Goal: Navigation & Orientation: Find specific page/section

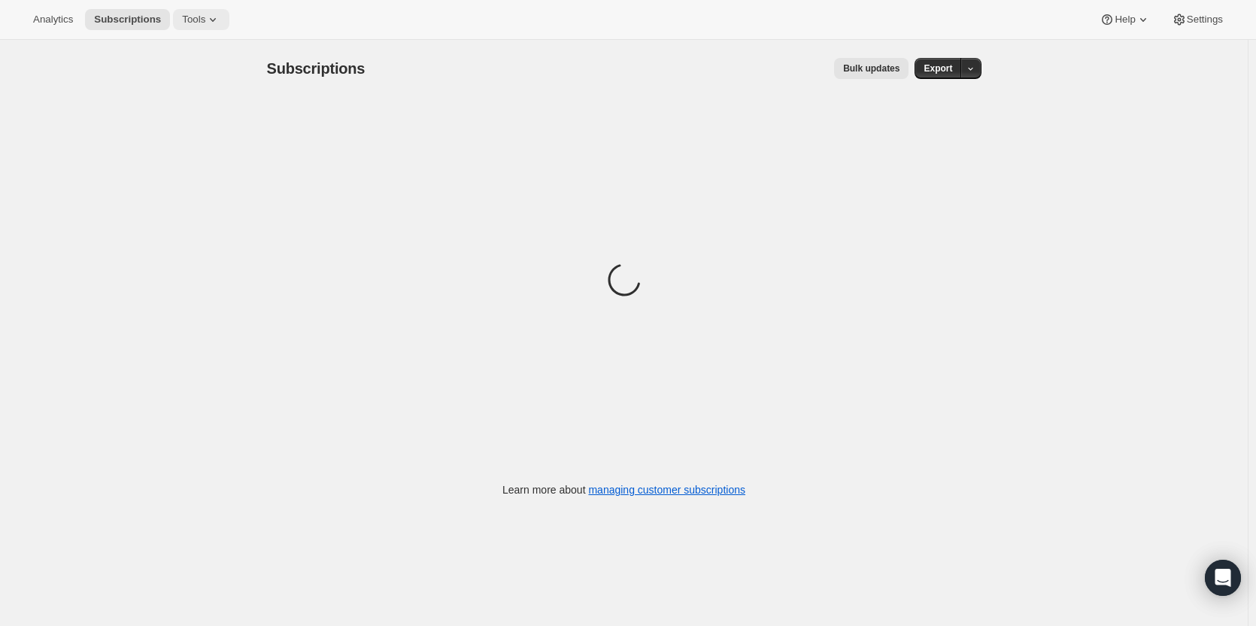
click at [193, 23] on span "Tools" at bounding box center [193, 20] width 23 height 12
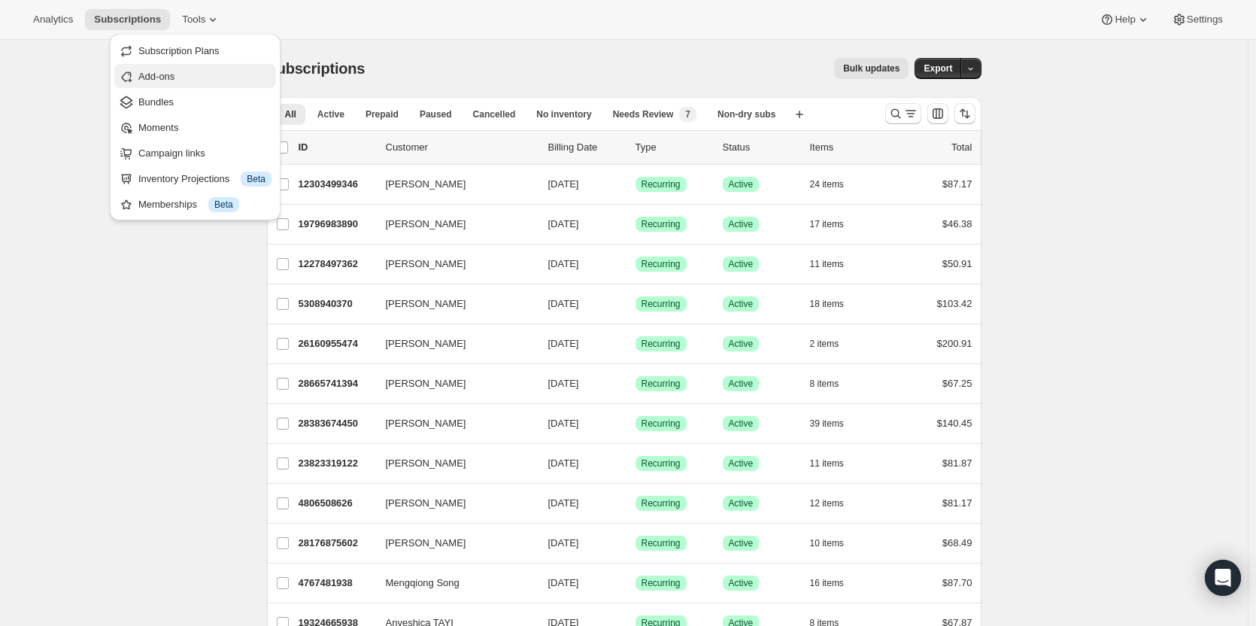
click at [164, 77] on span "Add-ons" at bounding box center [156, 76] width 36 height 11
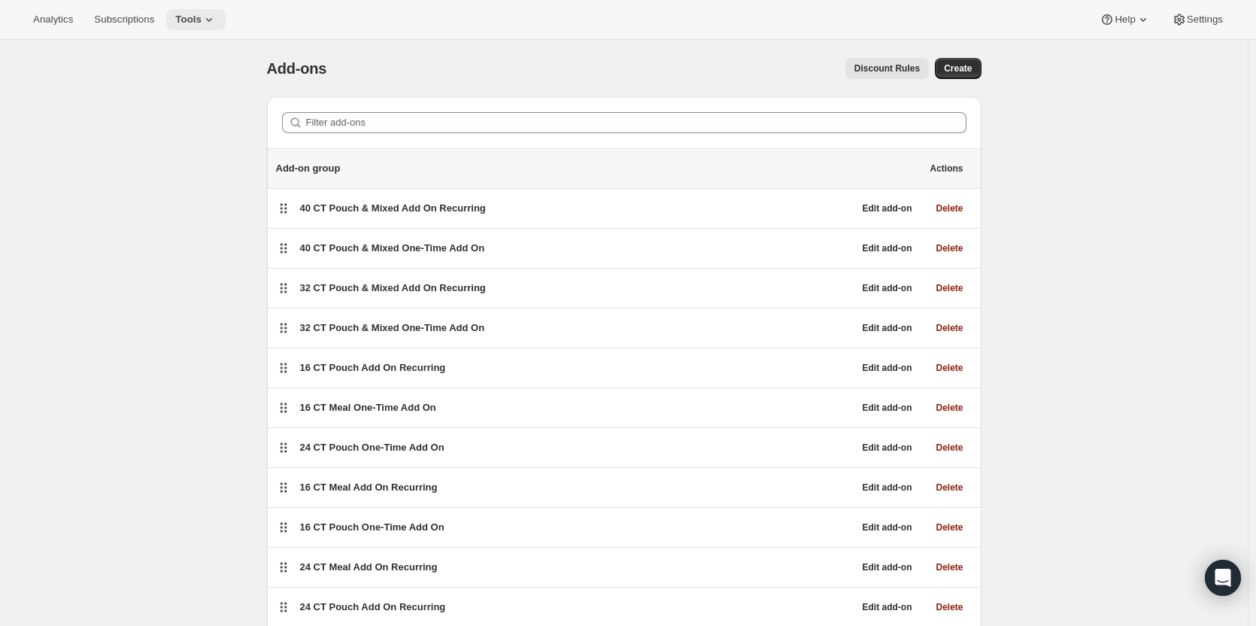
click at [196, 19] on span "Tools" at bounding box center [188, 20] width 26 height 12
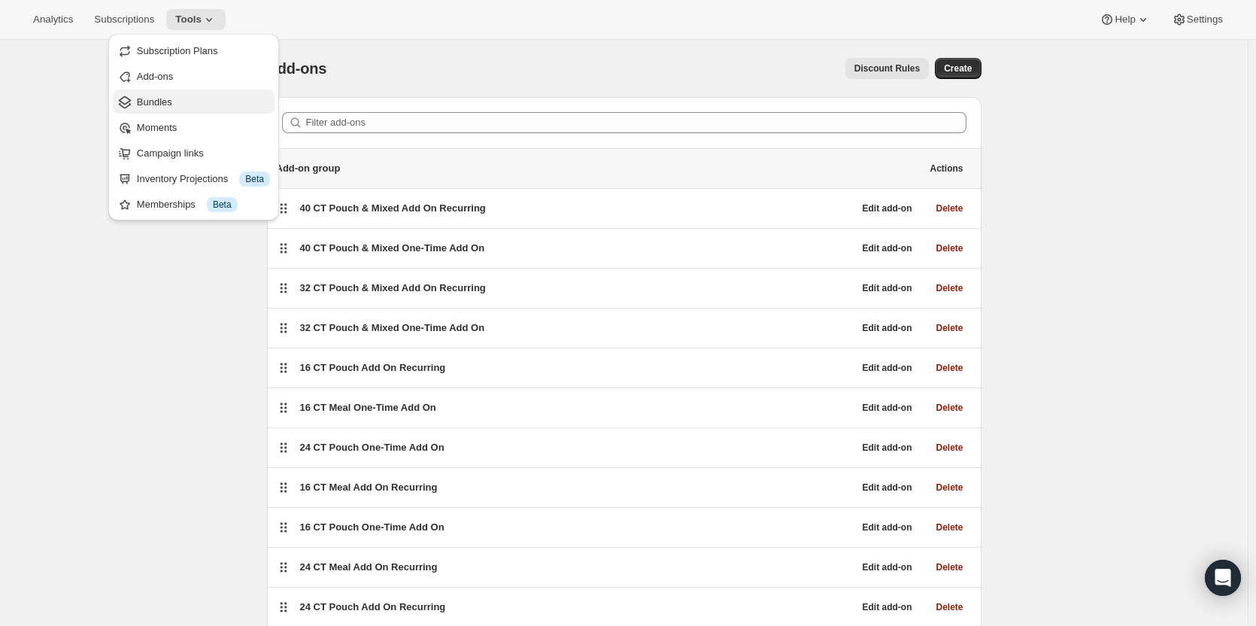
click at [184, 108] on span "Bundles" at bounding box center [203, 102] width 133 height 15
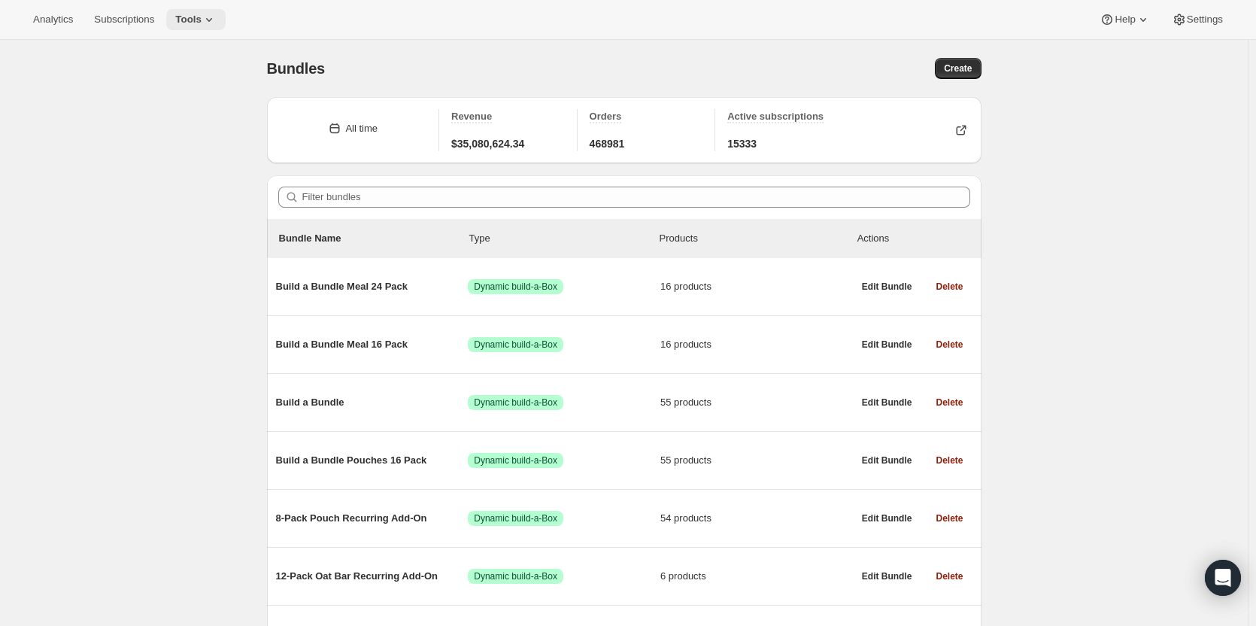
click at [193, 23] on span "Tools" at bounding box center [188, 20] width 26 height 12
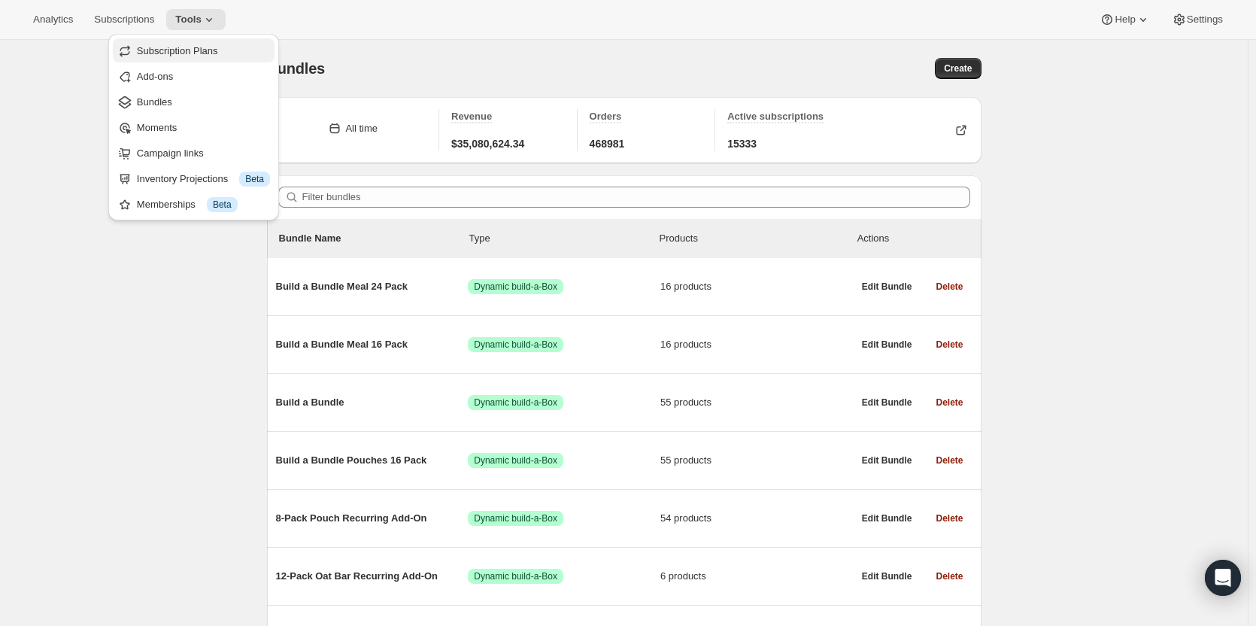
click at [197, 49] on span "Subscription Plans" at bounding box center [177, 50] width 81 height 11
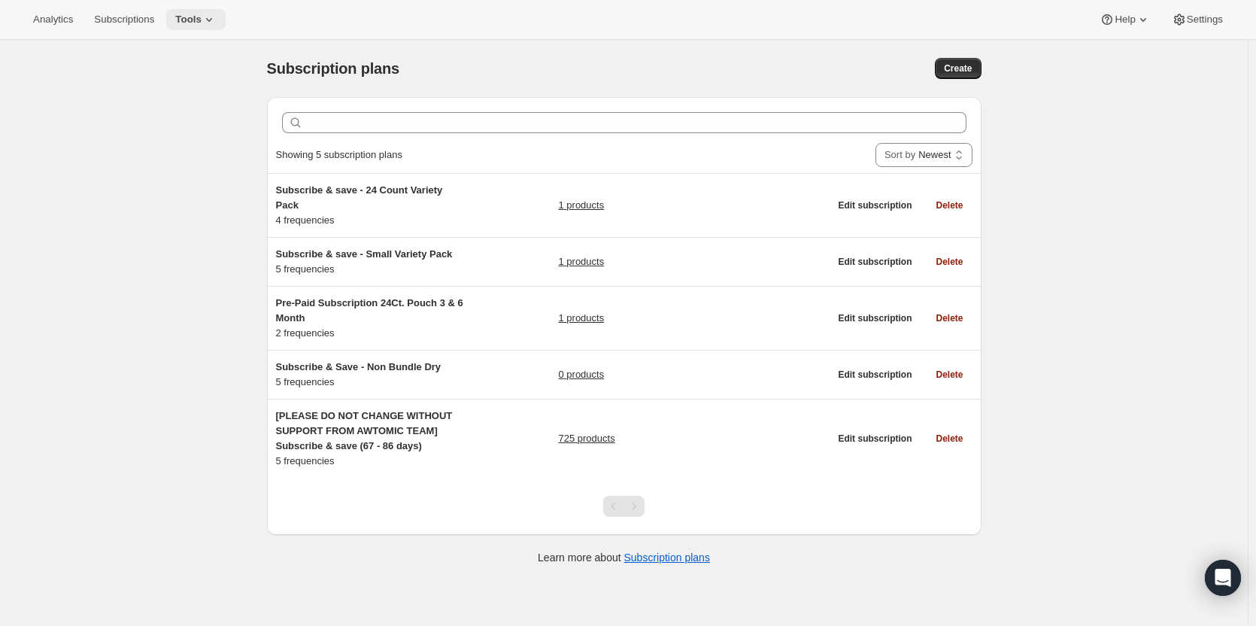
click at [188, 18] on span "Tools" at bounding box center [188, 20] width 26 height 12
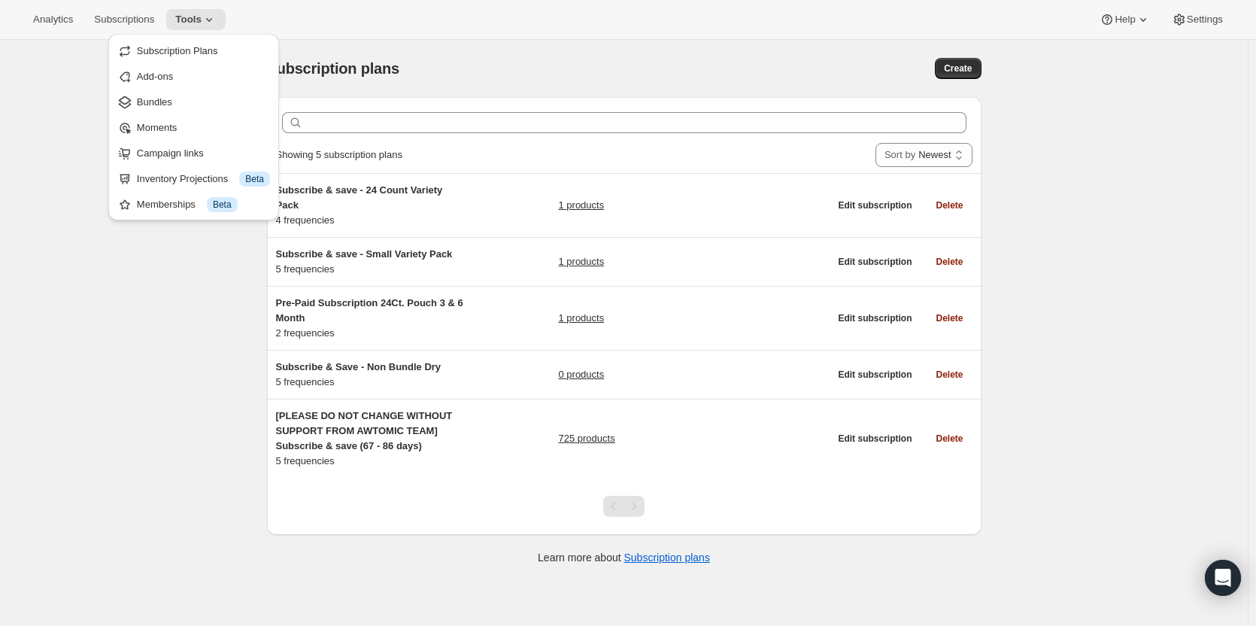
click at [72, 128] on div "Subscription plans. This page is ready Subscription plans Create Clear Showing …" at bounding box center [624, 353] width 1248 height 626
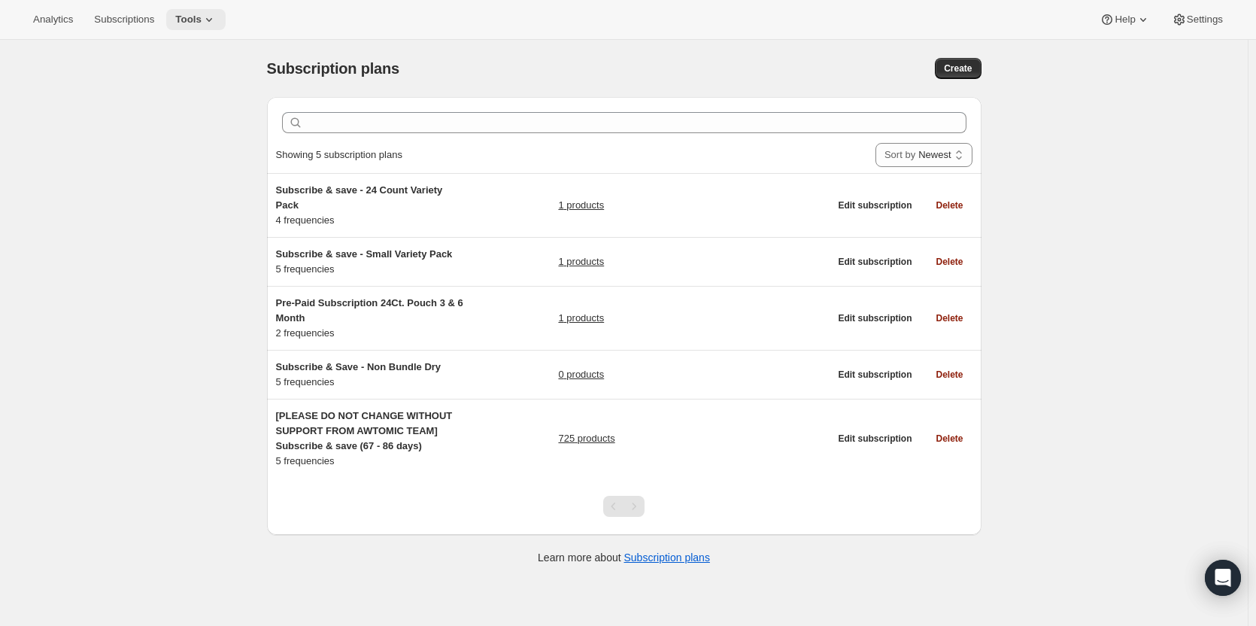
click at [183, 20] on span "Tools" at bounding box center [188, 20] width 26 height 12
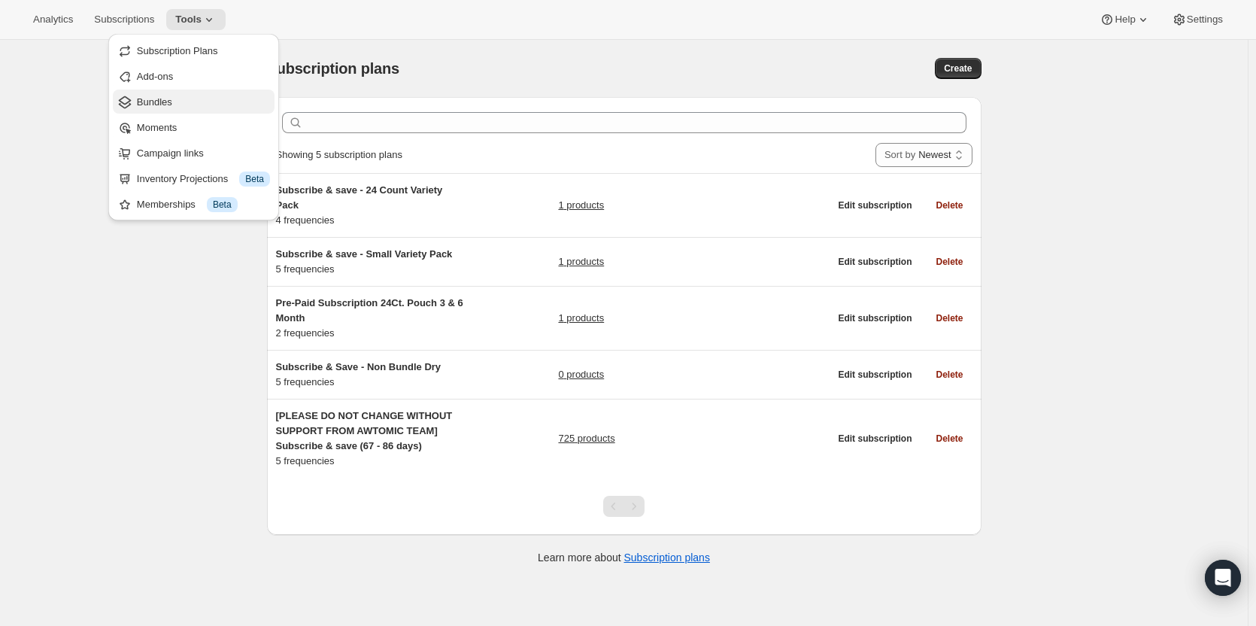
click at [183, 100] on span "Bundles" at bounding box center [203, 102] width 133 height 15
